Goal: Information Seeking & Learning: Understand process/instructions

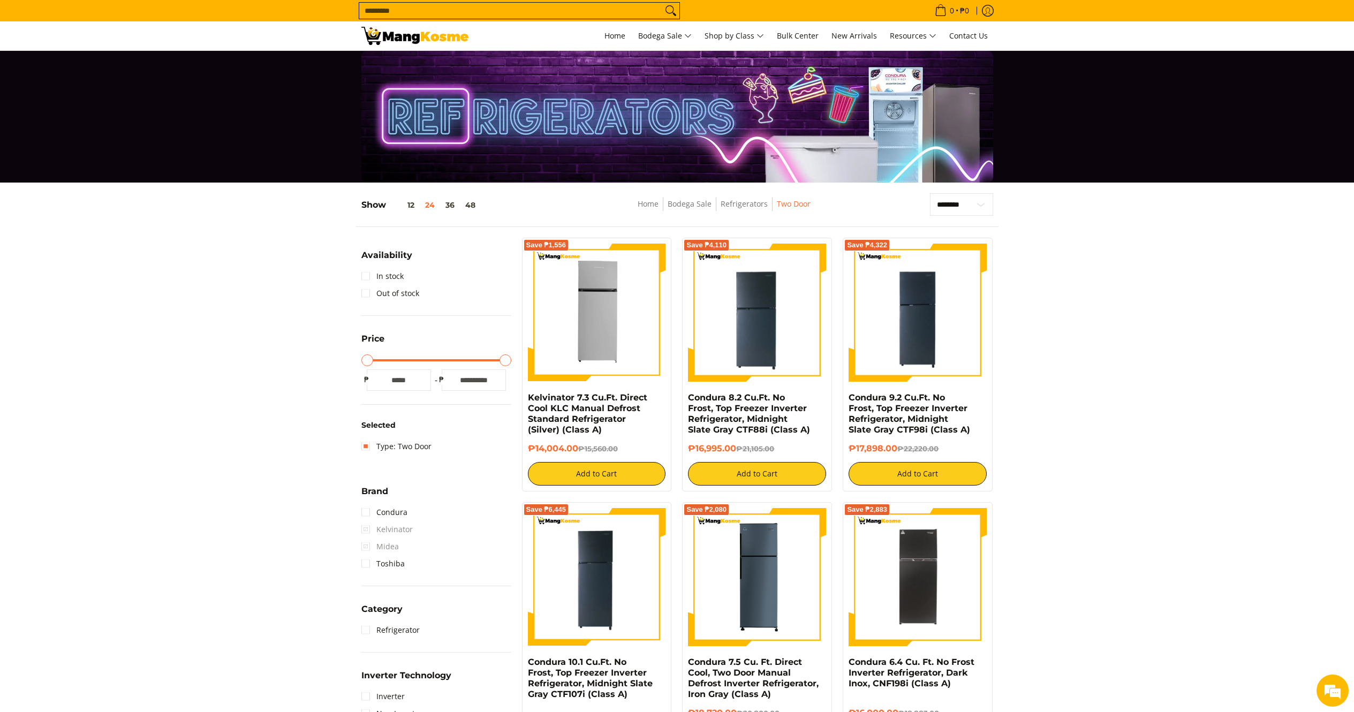
click at [577, 6] on input "Search..." at bounding box center [510, 11] width 303 height 16
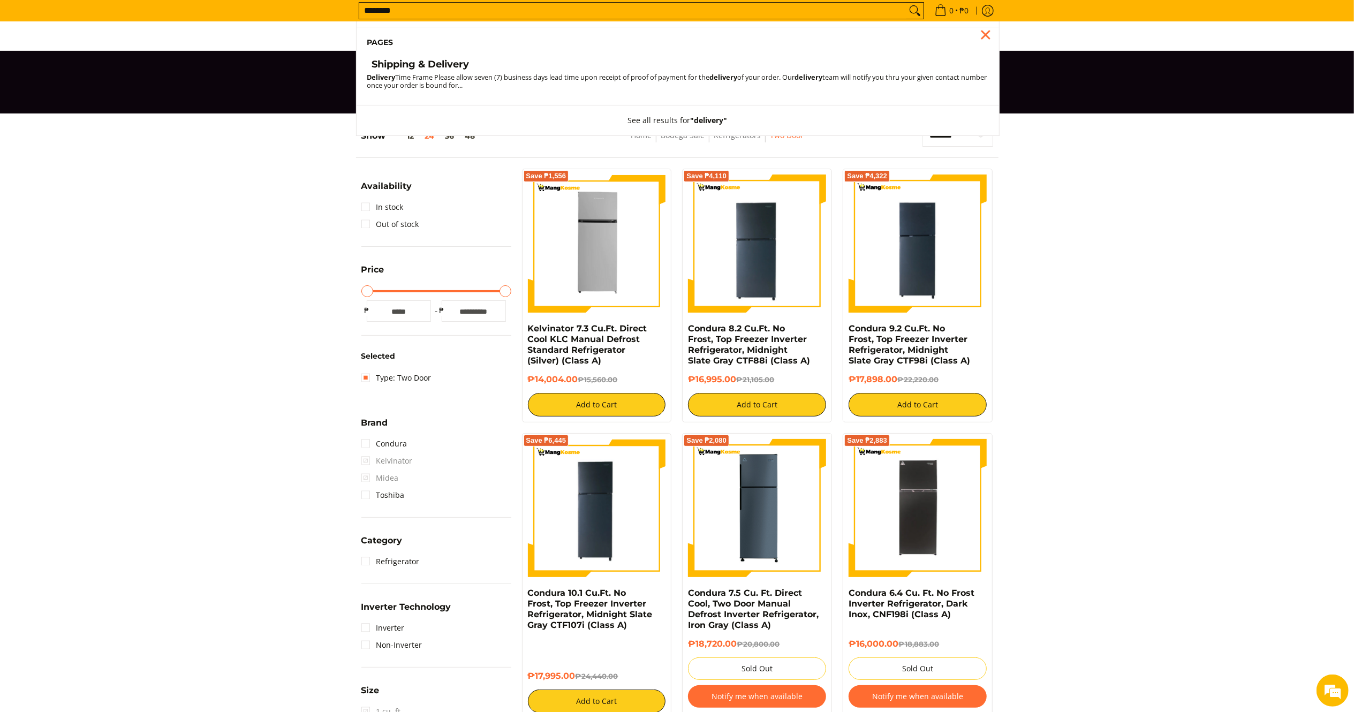
scroll to position [107, 0]
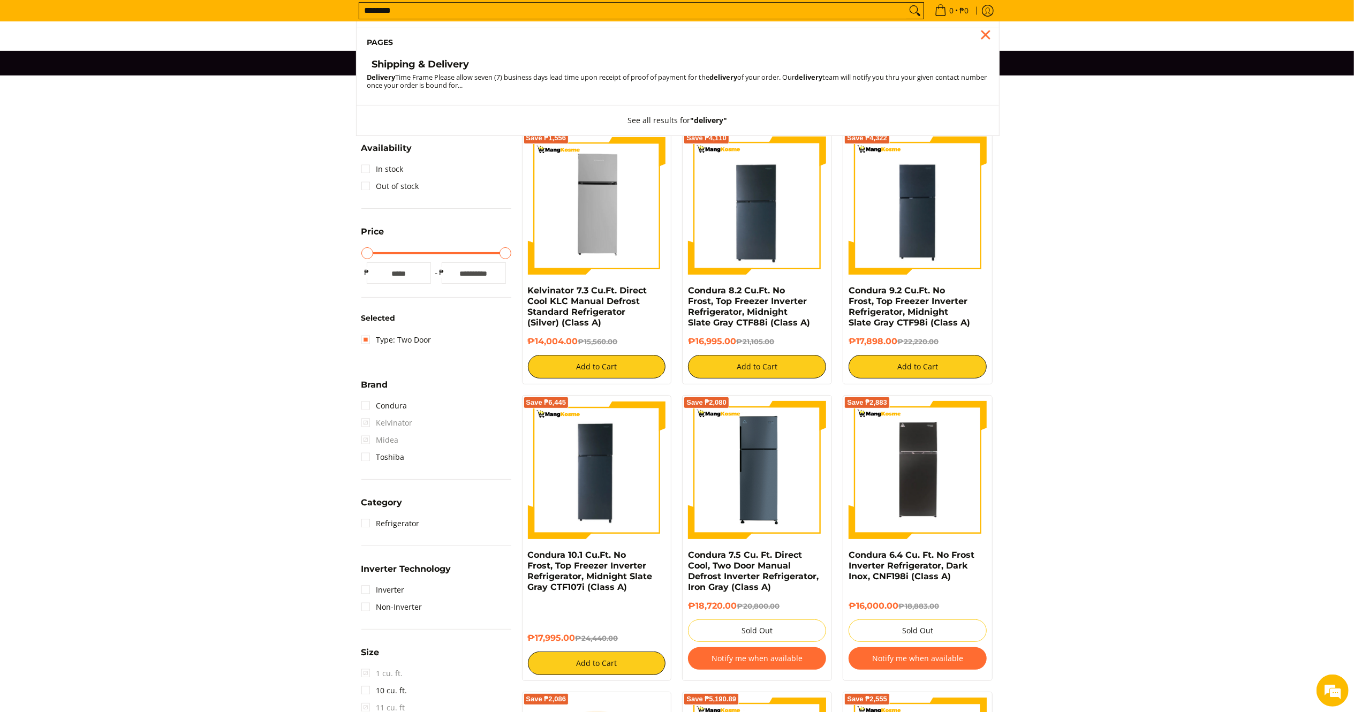
type input "********"
click at [403, 75] on small "Delivery Time Frame Please allow seven (7) business days lead time upon receipt…" at bounding box center [677, 81] width 620 height 18
click at [414, 66] on h4 "Shipping & Delivery" at bounding box center [420, 64] width 97 height 12
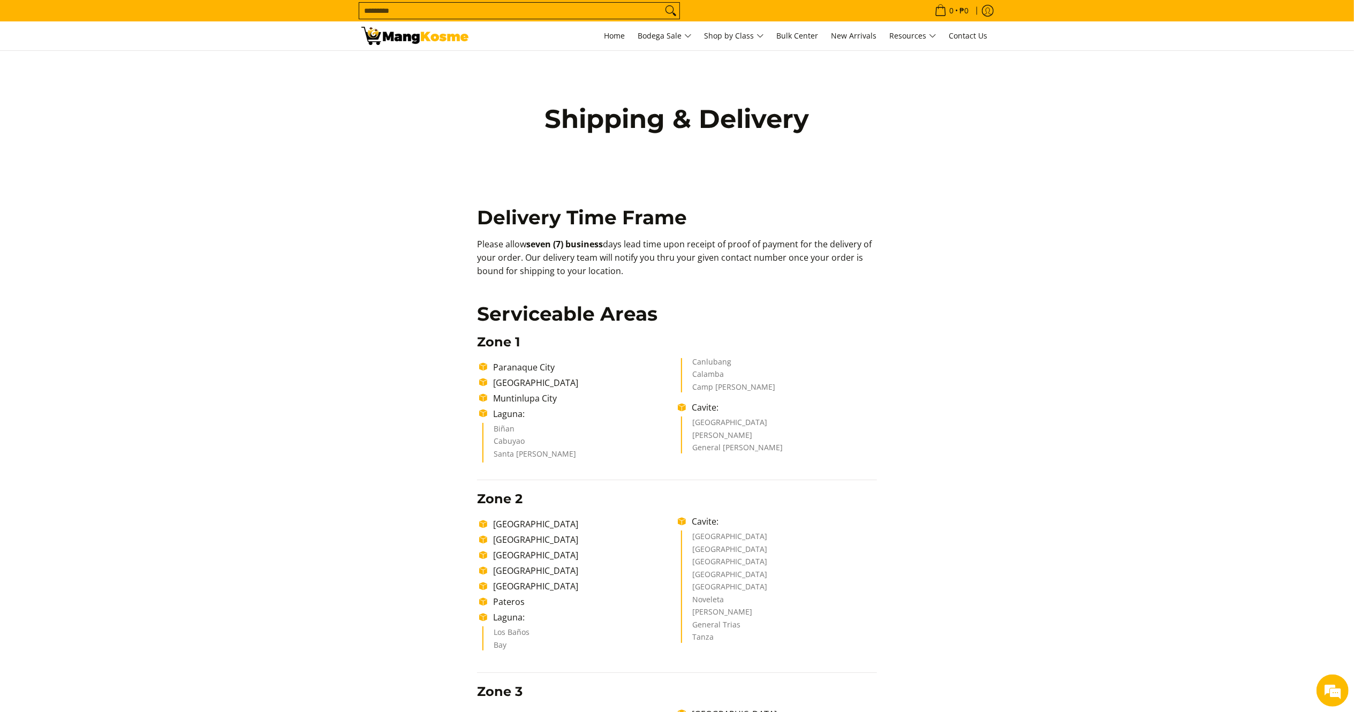
click at [433, 35] on img at bounding box center [414, 36] width 107 height 18
